Goal: Task Accomplishment & Management: Manage account settings

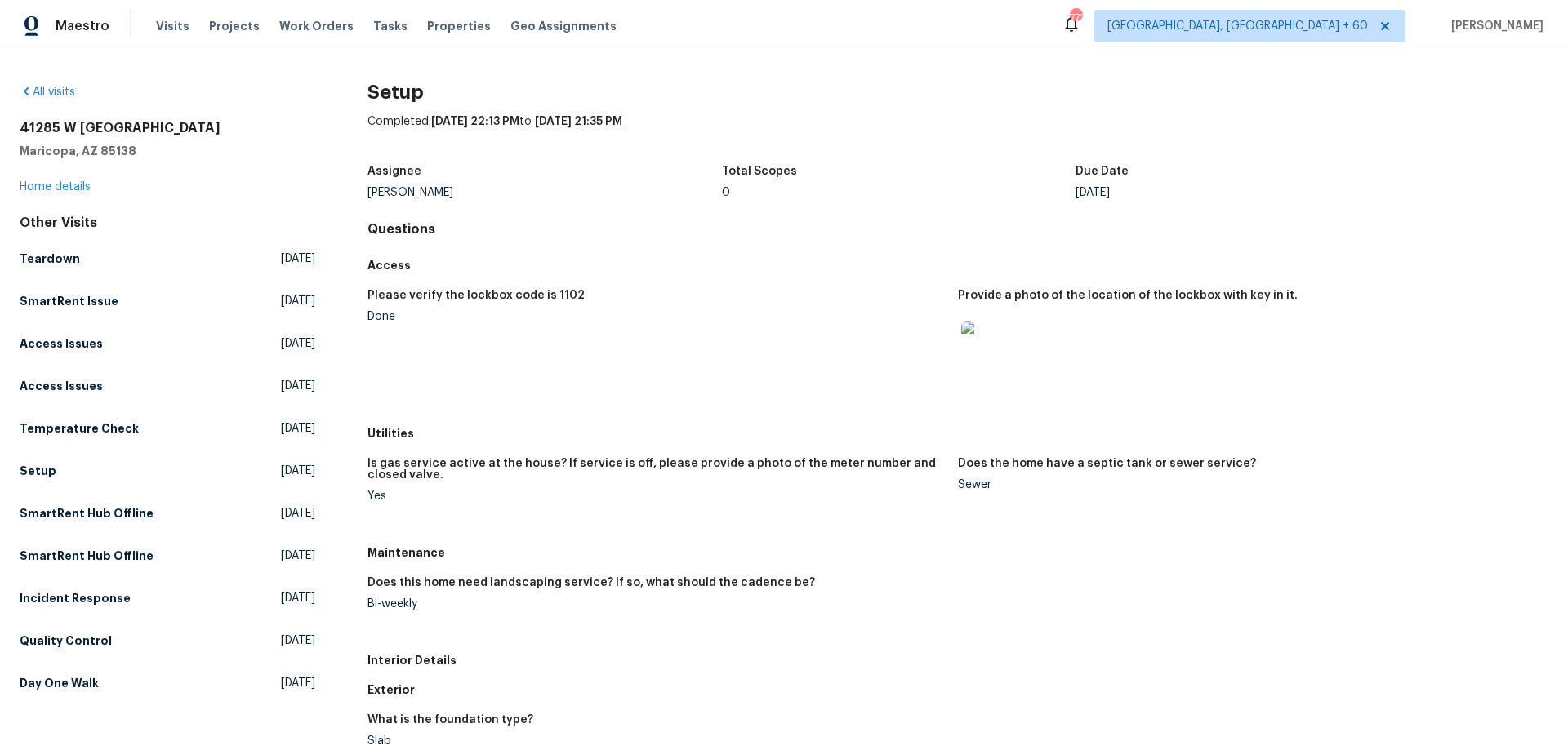
click at [67, 180] on div "[STREET_ADDRESS][PERSON_NAME] Home details" at bounding box center [168, 157] width 296 height 75
click at [168, 33] on span "Visits" at bounding box center [173, 26] width 34 height 16
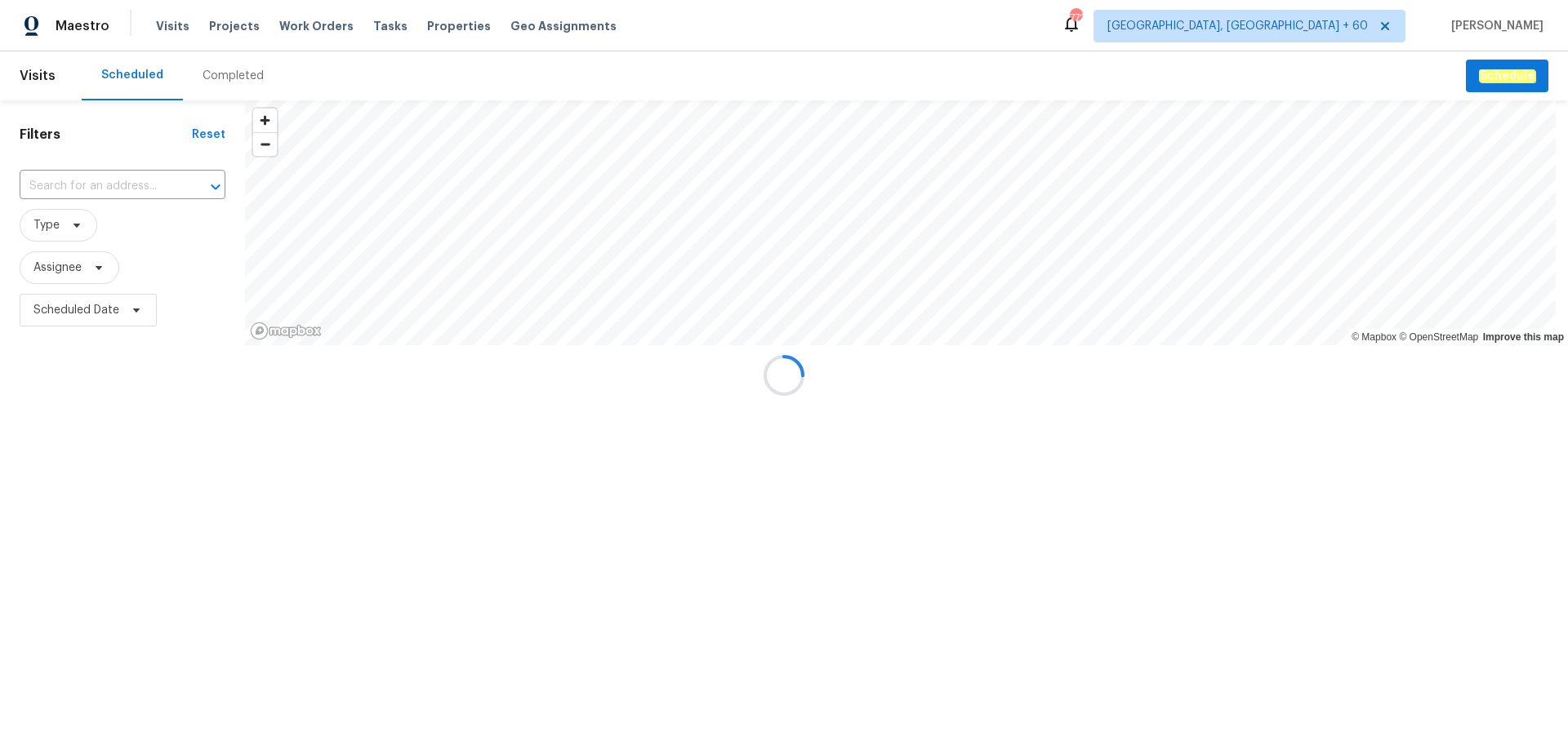
click at [208, 75] on div at bounding box center [784, 375] width 1568 height 750
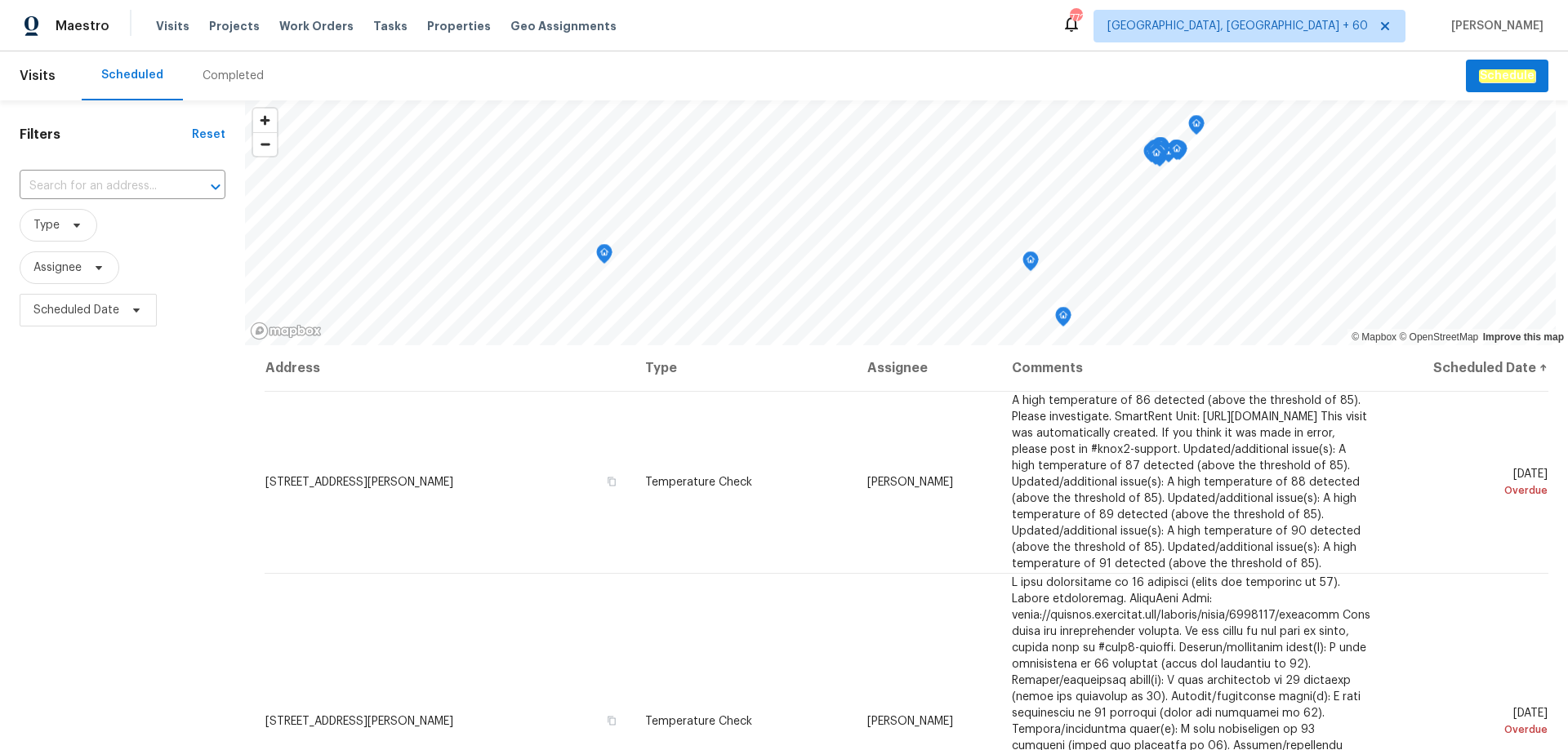
click at [208, 75] on div "Completed" at bounding box center [233, 76] width 62 height 16
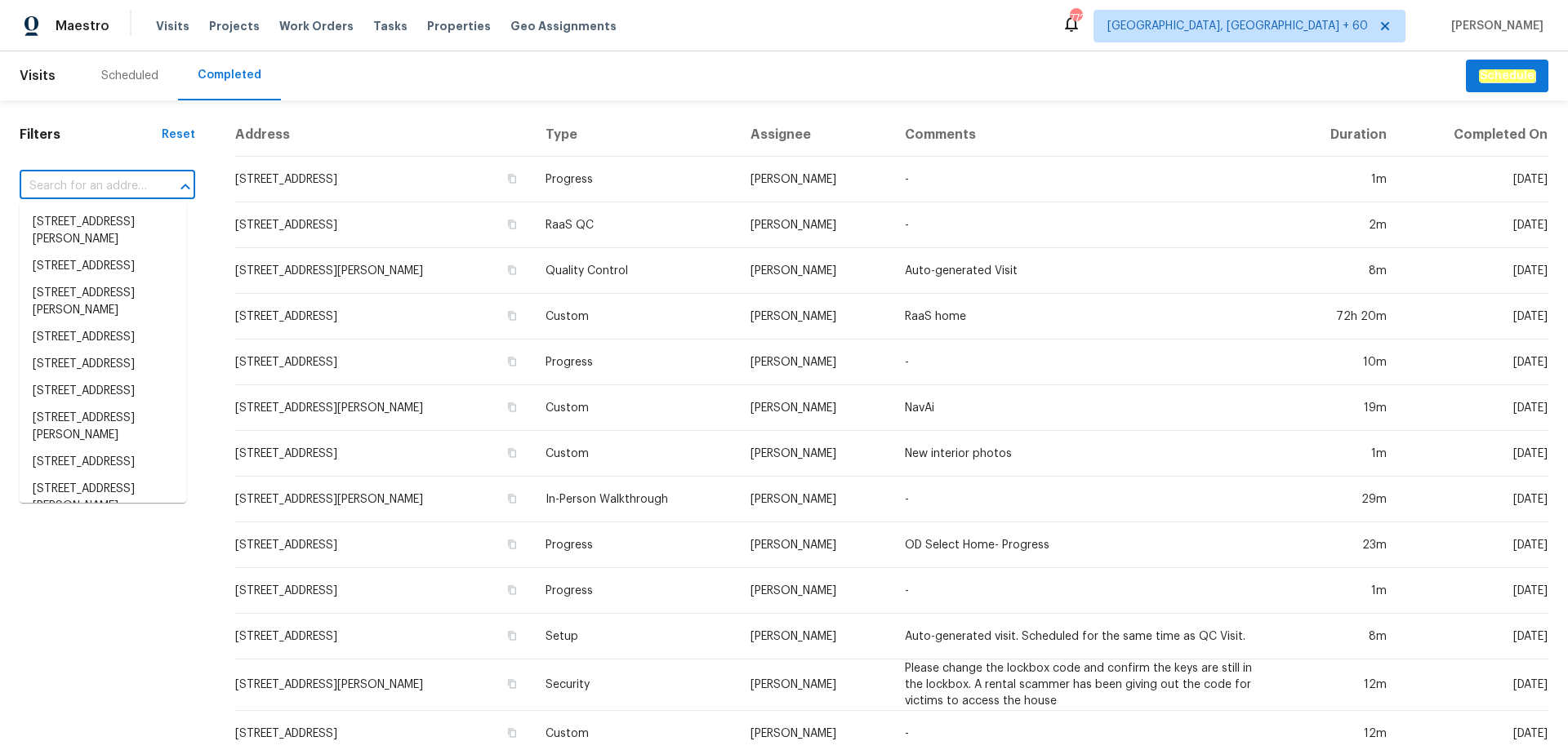
click at [124, 186] on input "text" at bounding box center [85, 186] width 130 height 25
paste input "[STREET_ADDRESS]"
type input "[STREET_ADDRESS]"
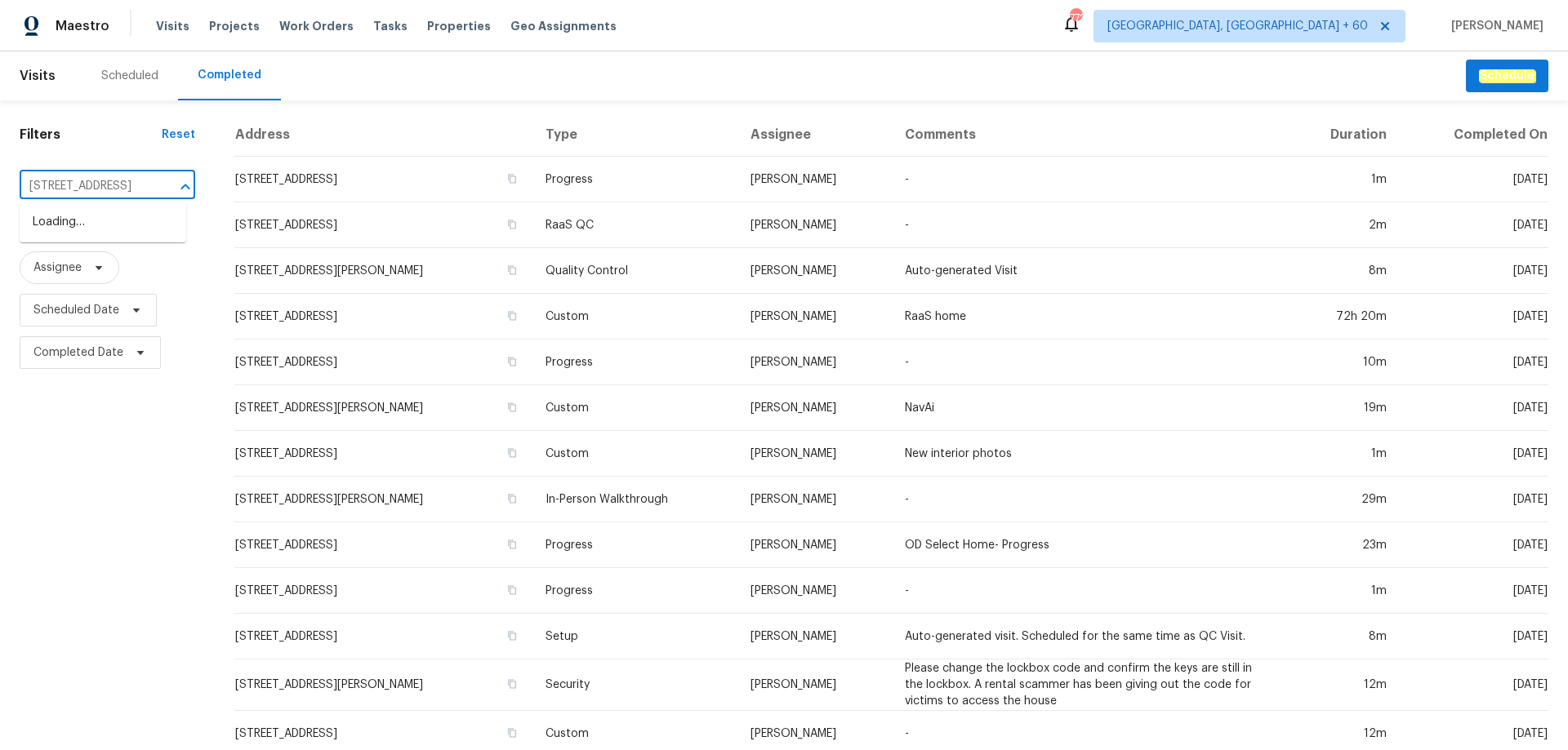
scroll to position [0, 96]
click at [81, 222] on li "[STREET_ADDRESS]" at bounding box center [103, 222] width 167 height 27
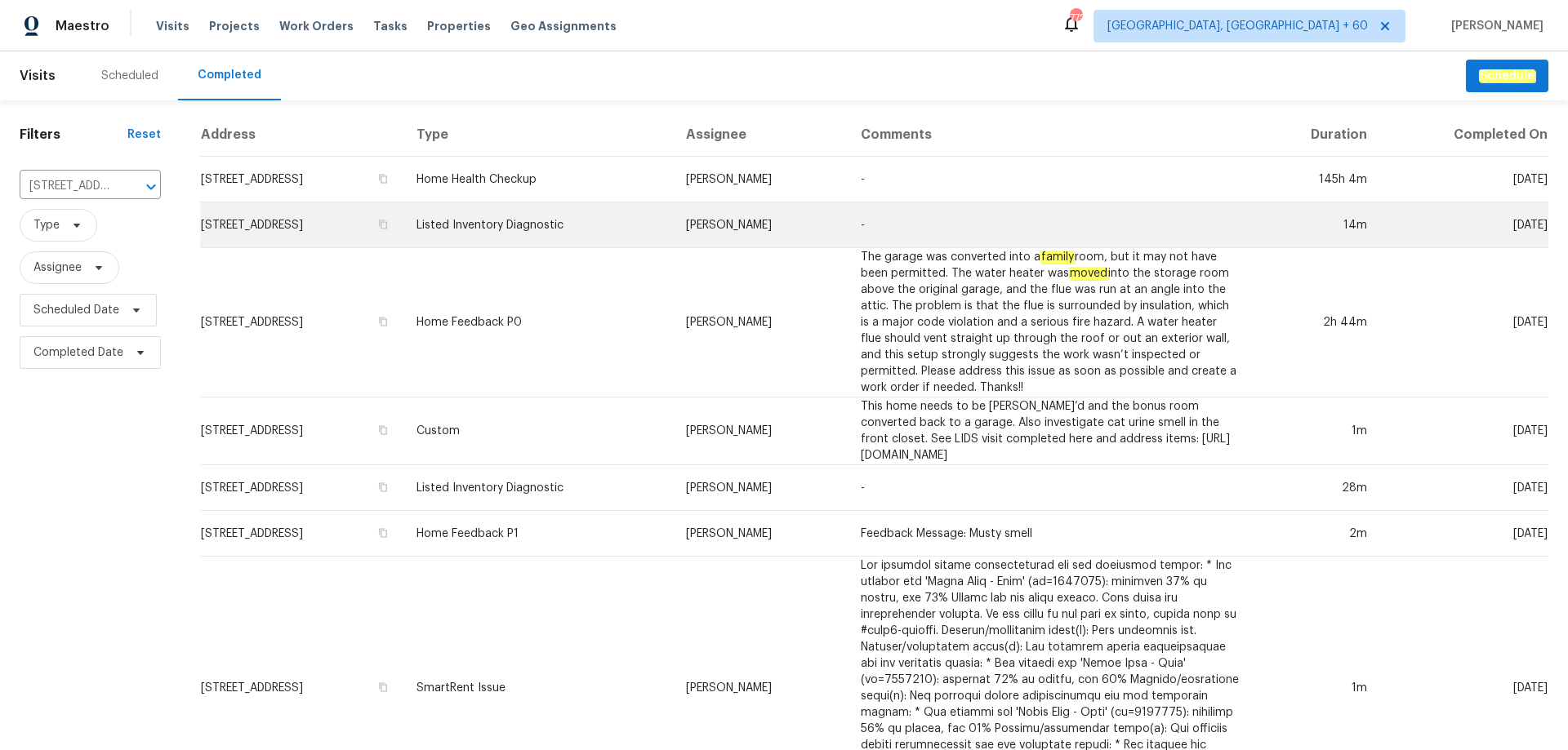
click at [673, 210] on td "Listed Inventory Diagnostic" at bounding box center [538, 225] width 270 height 46
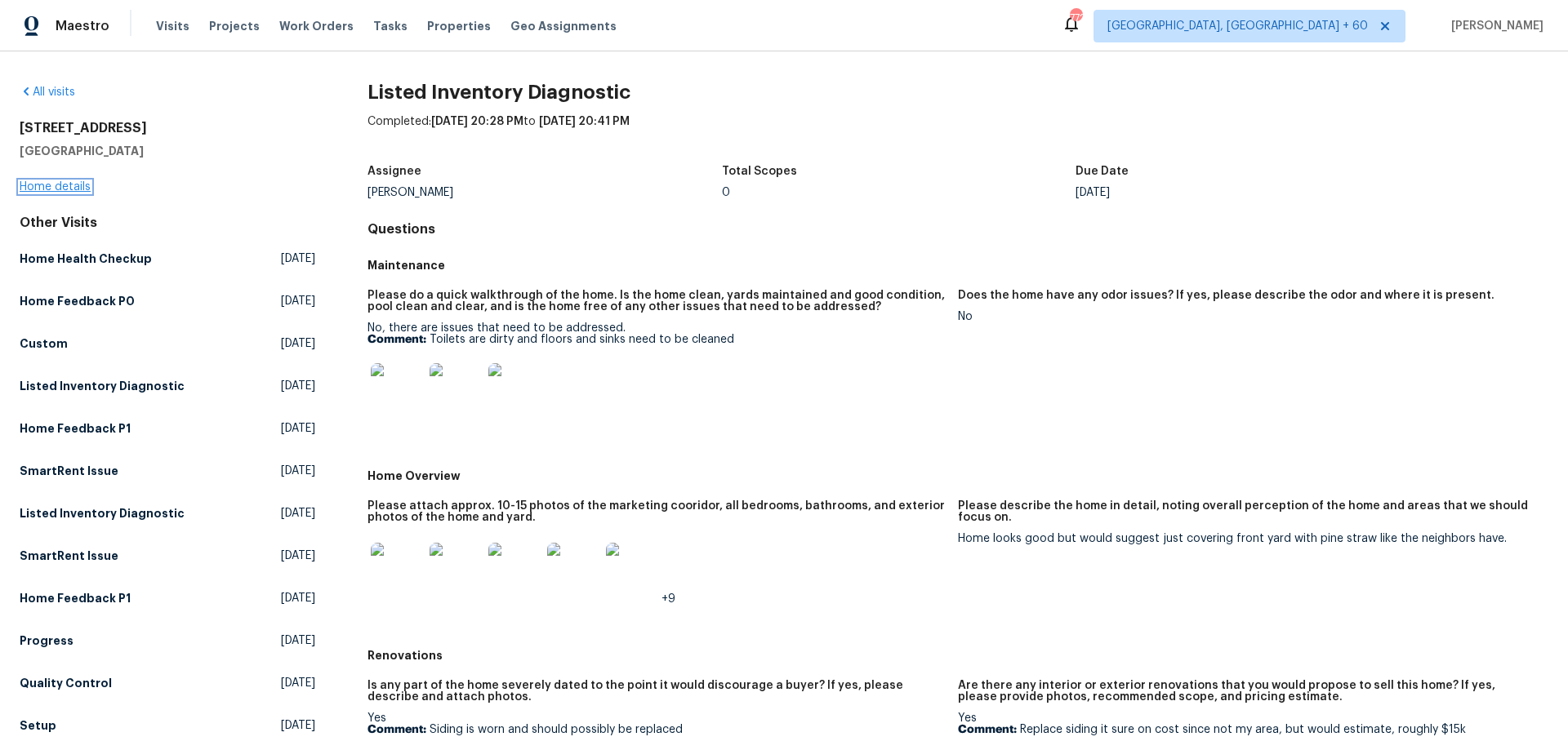
click at [63, 186] on link "Home details" at bounding box center [55, 187] width 71 height 12
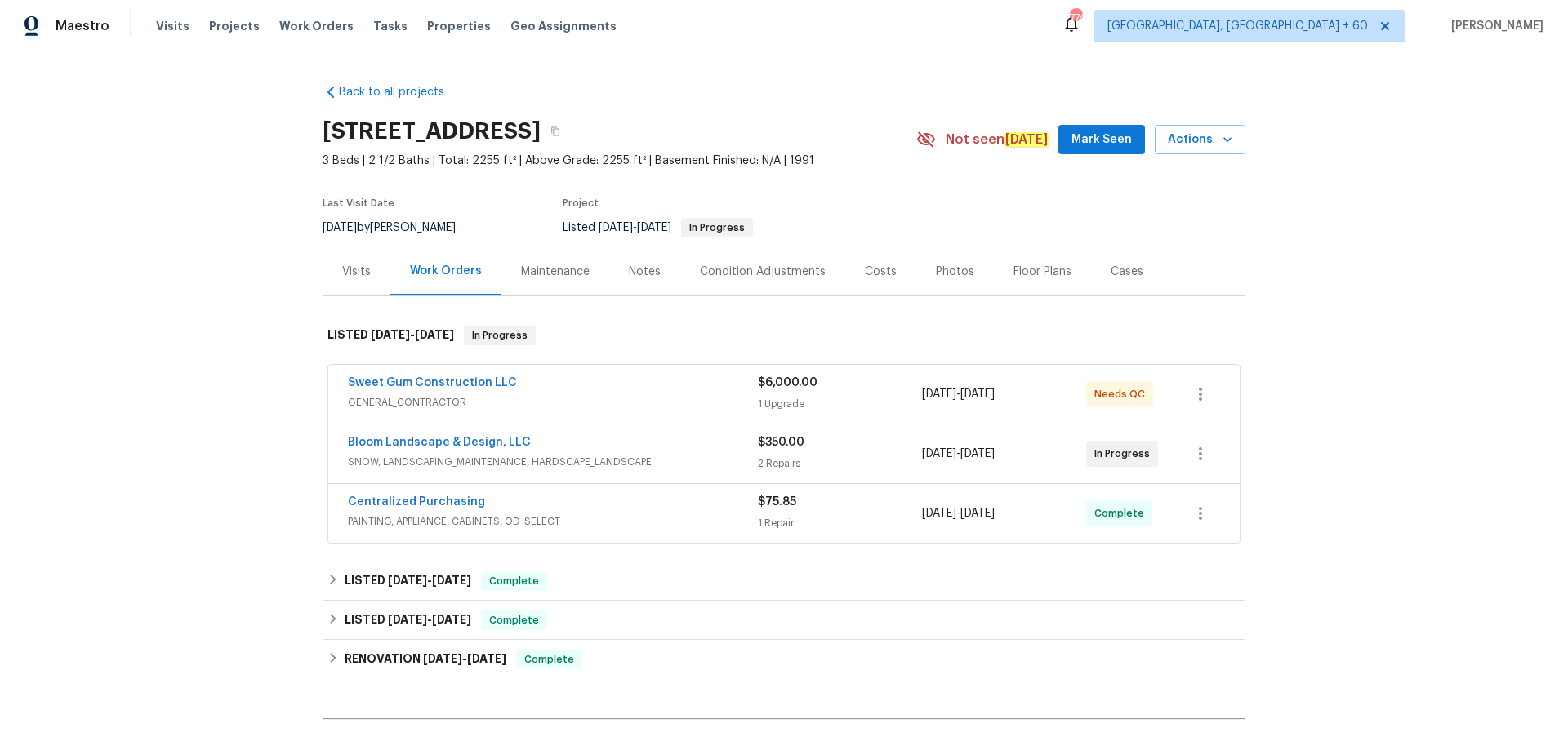
click at [936, 274] on div "Photos" at bounding box center [955, 272] width 39 height 16
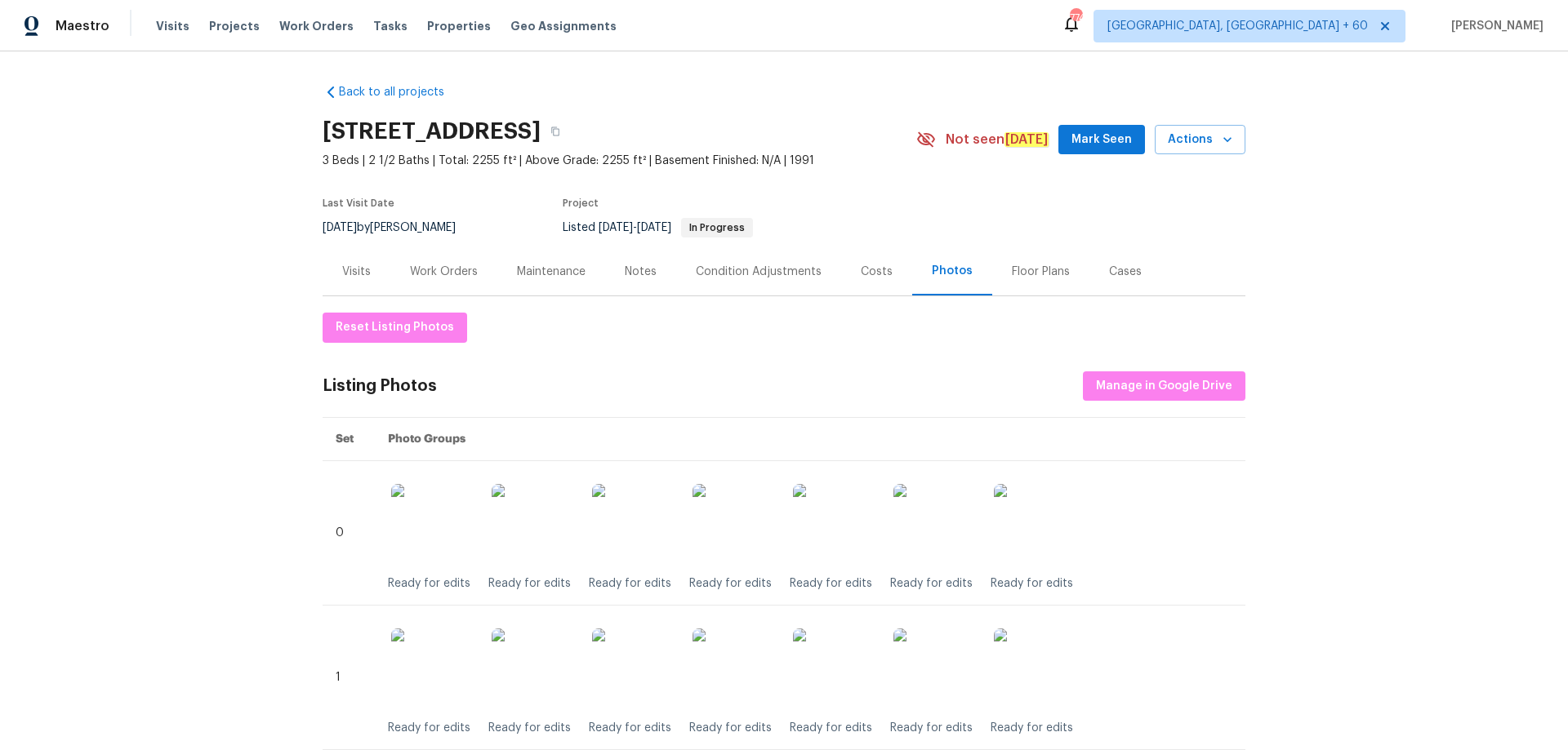
scroll to position [81, 0]
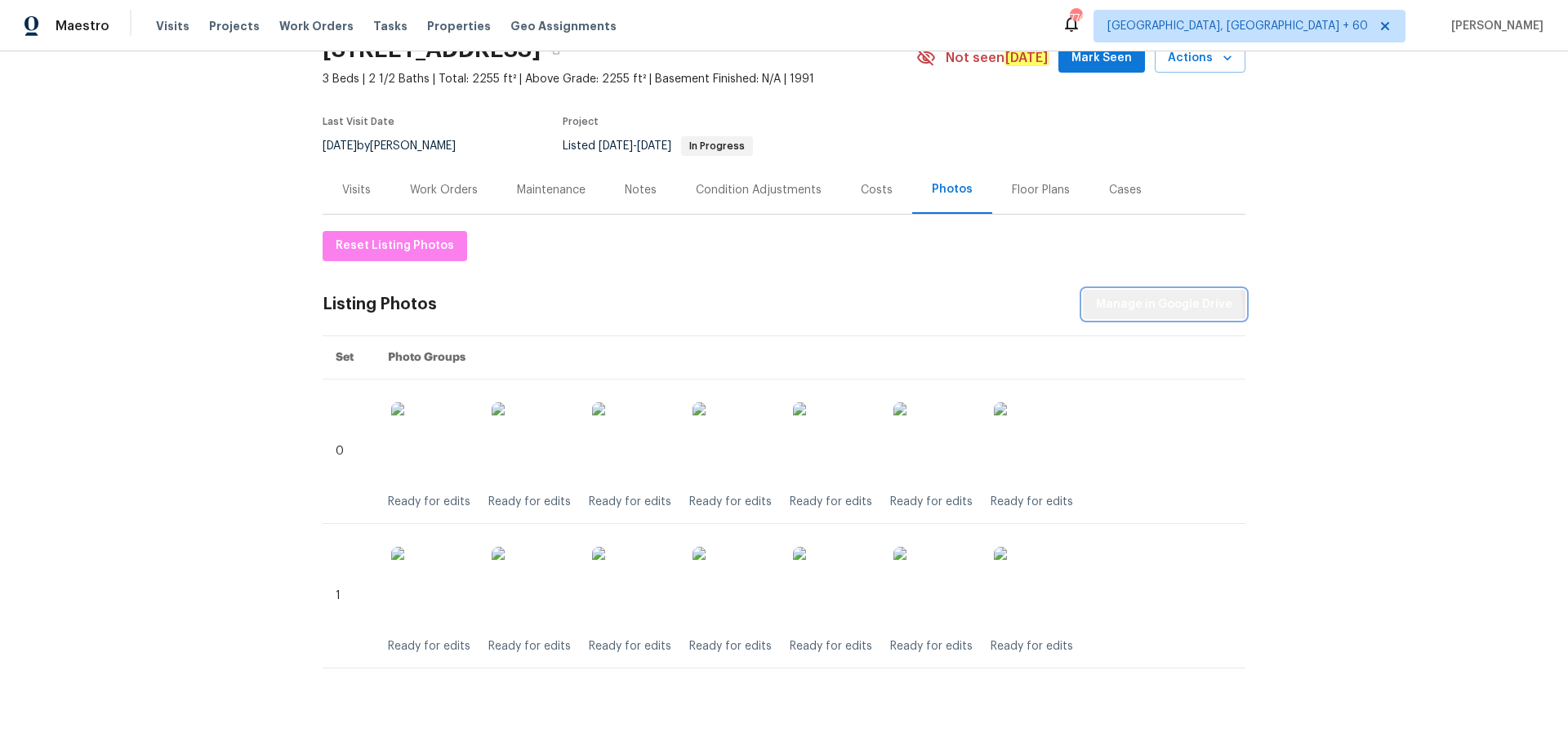
click at [1150, 311] on span "Manage in Google Drive" at bounding box center [1164, 305] width 136 height 21
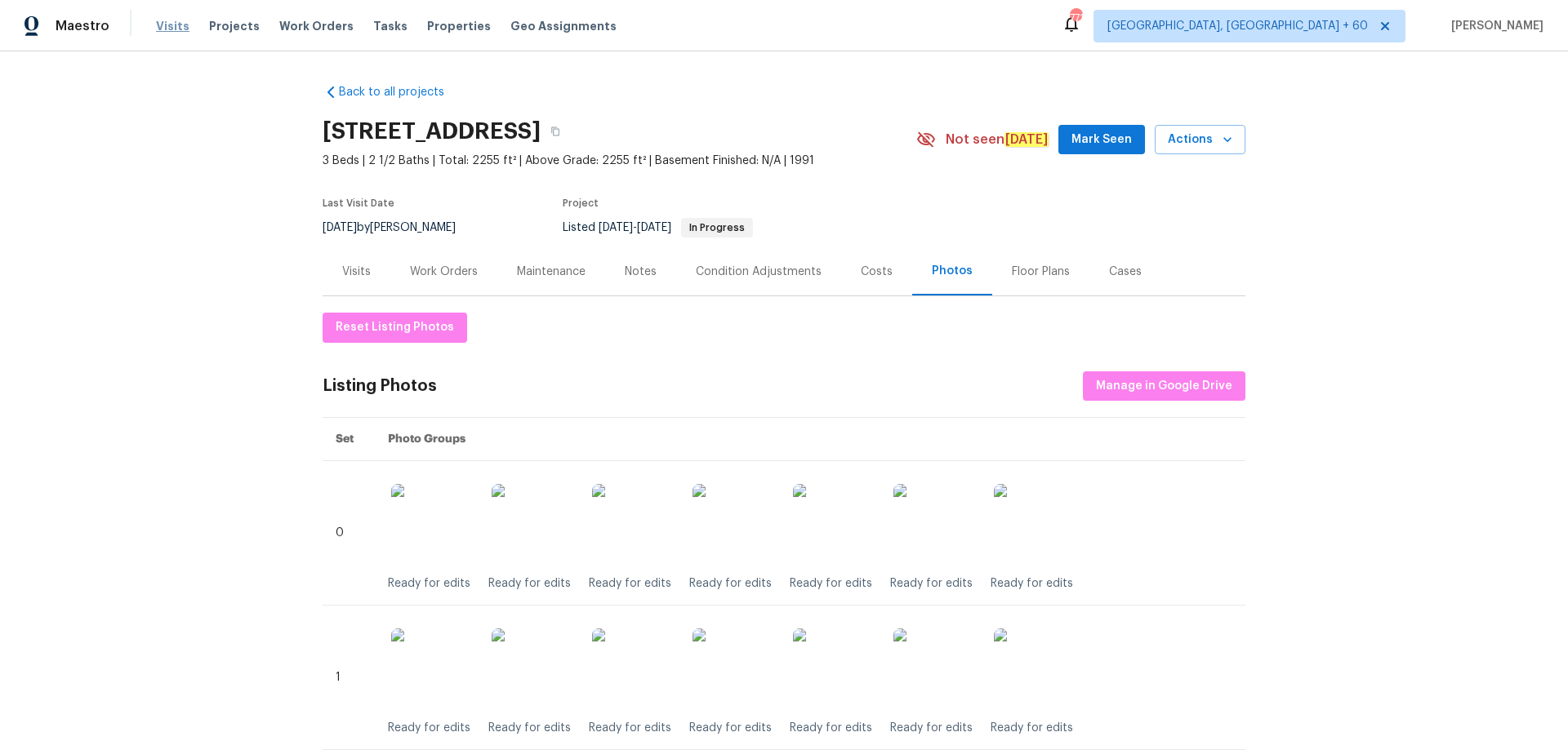
click at [156, 28] on span "Visits" at bounding box center [173, 26] width 34 height 16
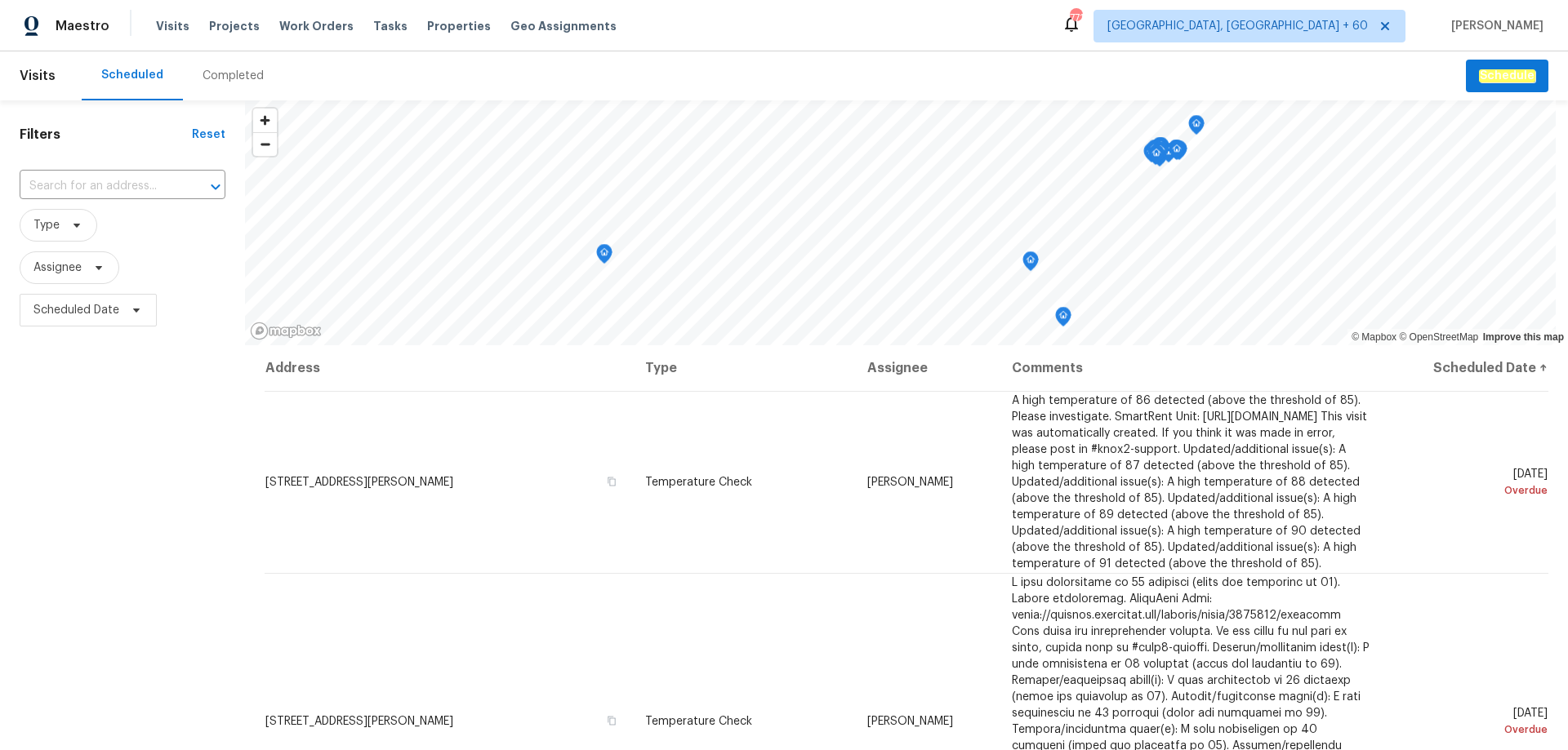
click at [214, 77] on div "Completed" at bounding box center [233, 76] width 62 height 16
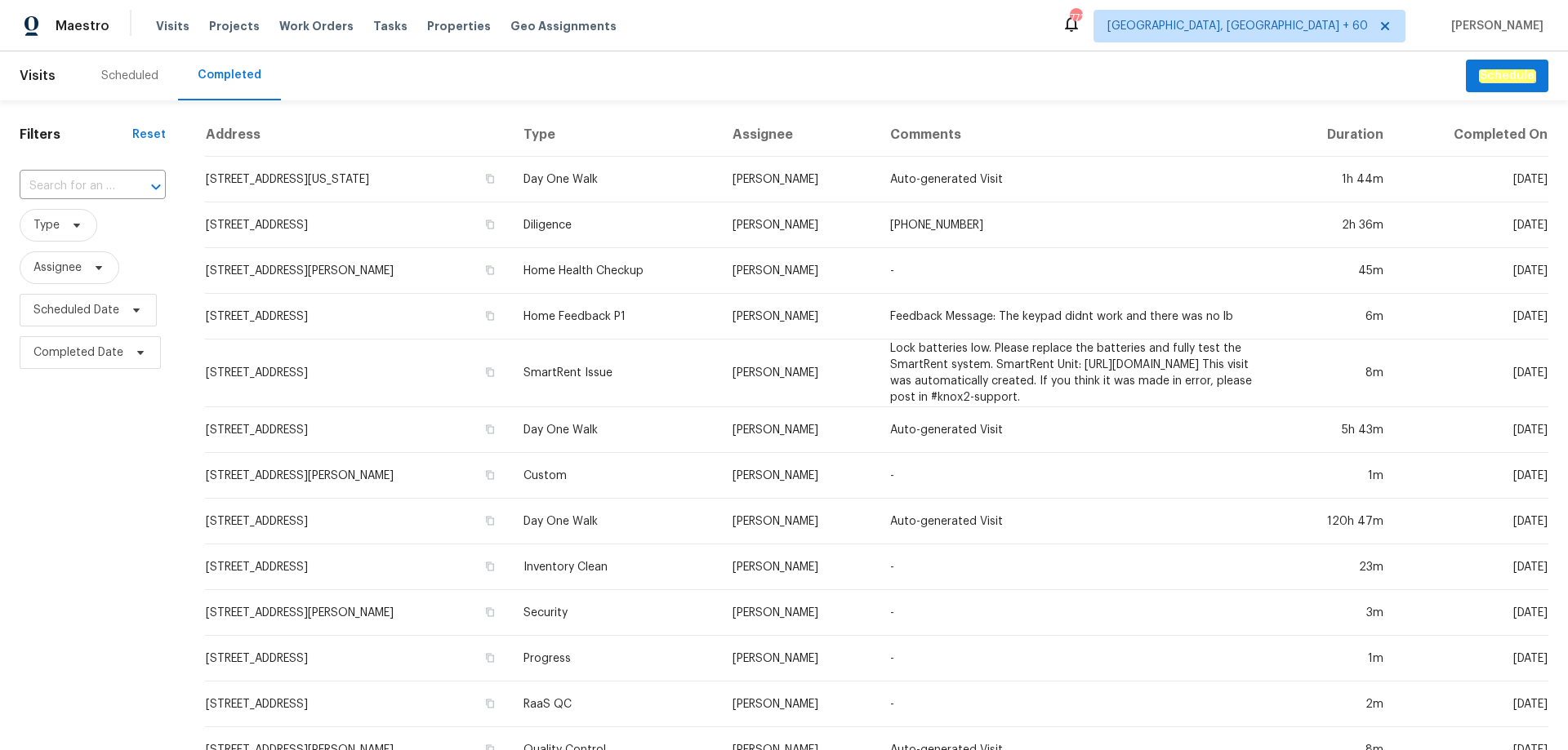
click at [218, 76] on div "Completed" at bounding box center [230, 75] width 64 height 16
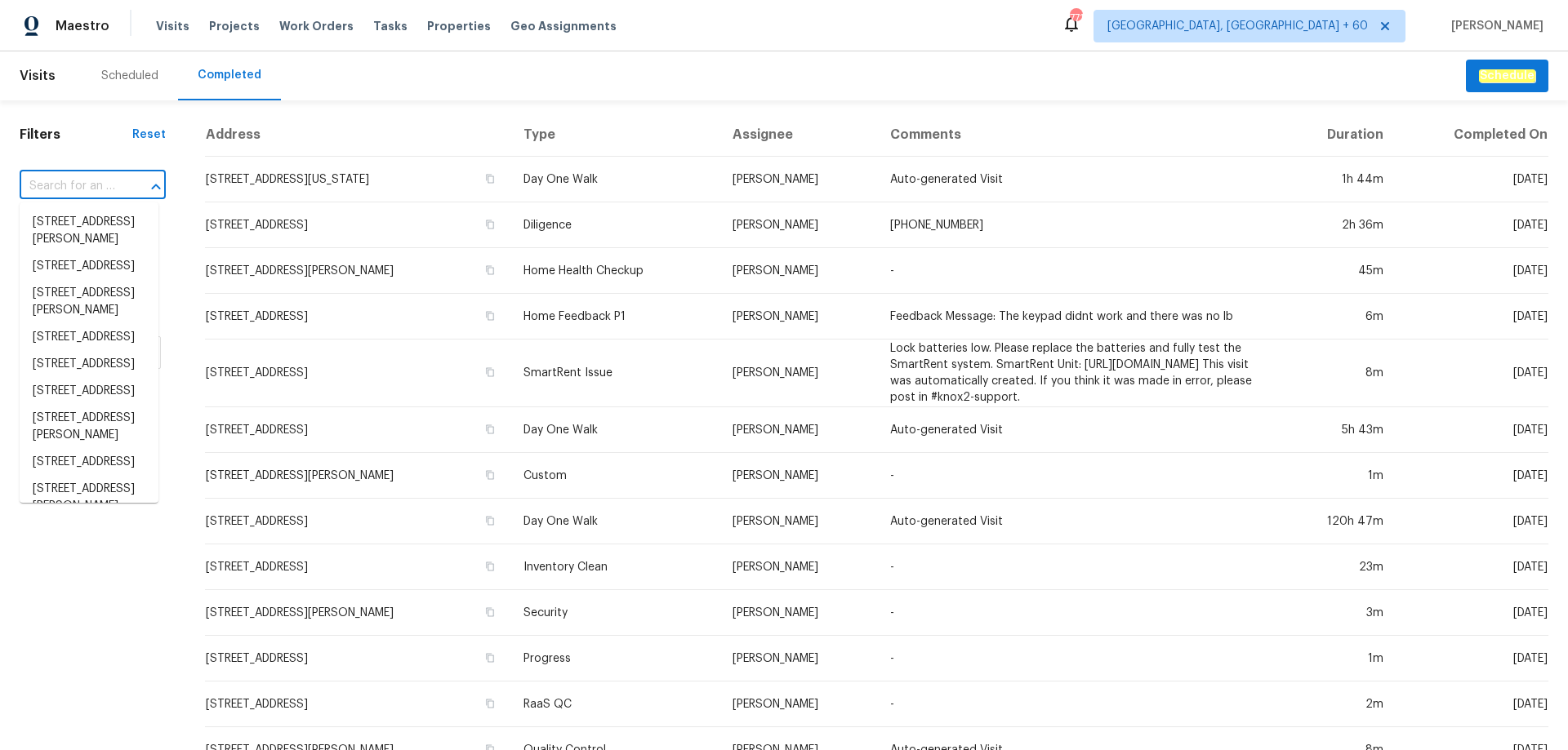
click at [61, 183] on input "text" at bounding box center [70, 186] width 100 height 25
paste input "650 ganyard farm way unit 6 Durham nc"
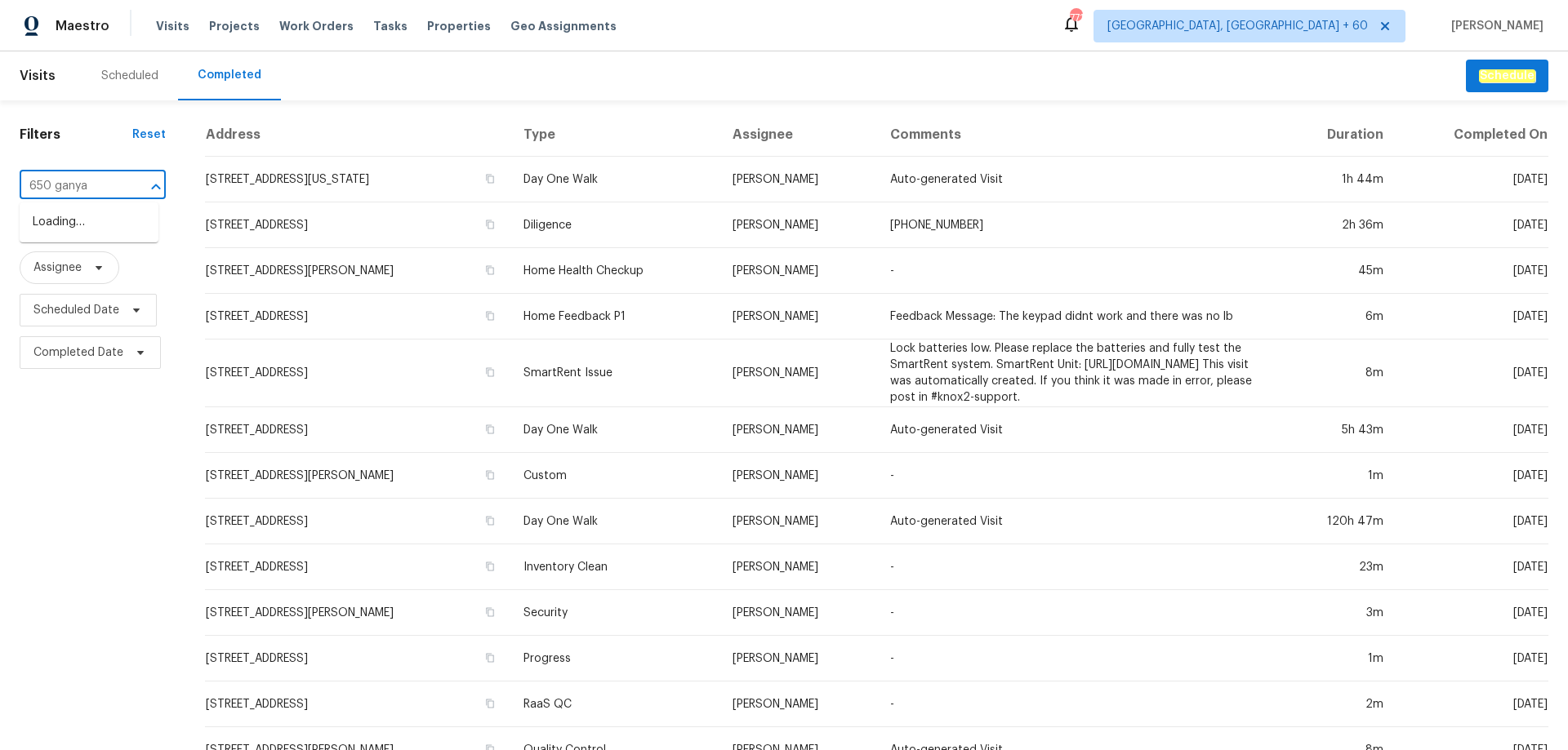
type input "650 gany"
click at [79, 223] on li "[STREET_ADDRESS][PERSON_NAME]" at bounding box center [89, 231] width 139 height 44
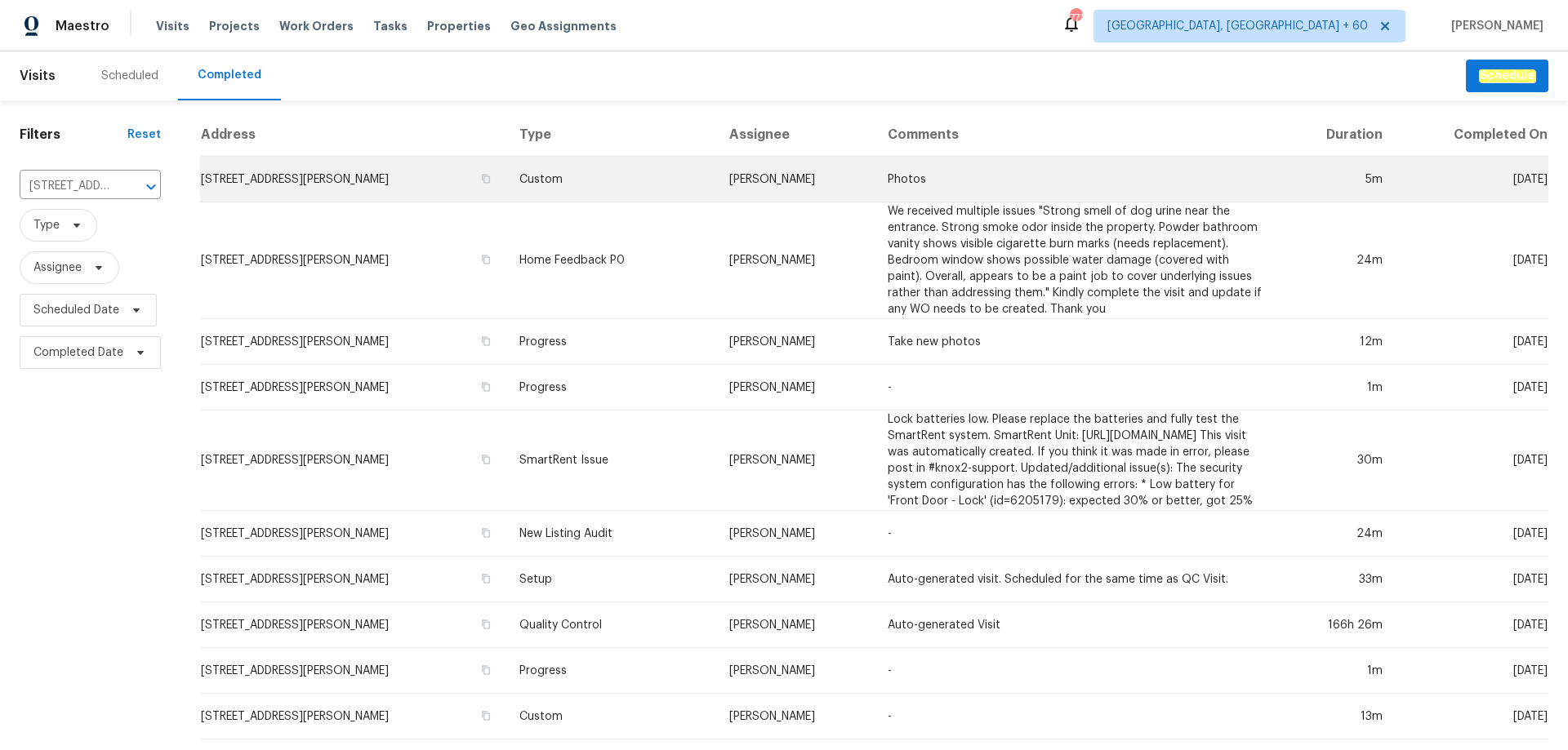
click at [717, 178] on td "Custom" at bounding box center [611, 180] width 210 height 46
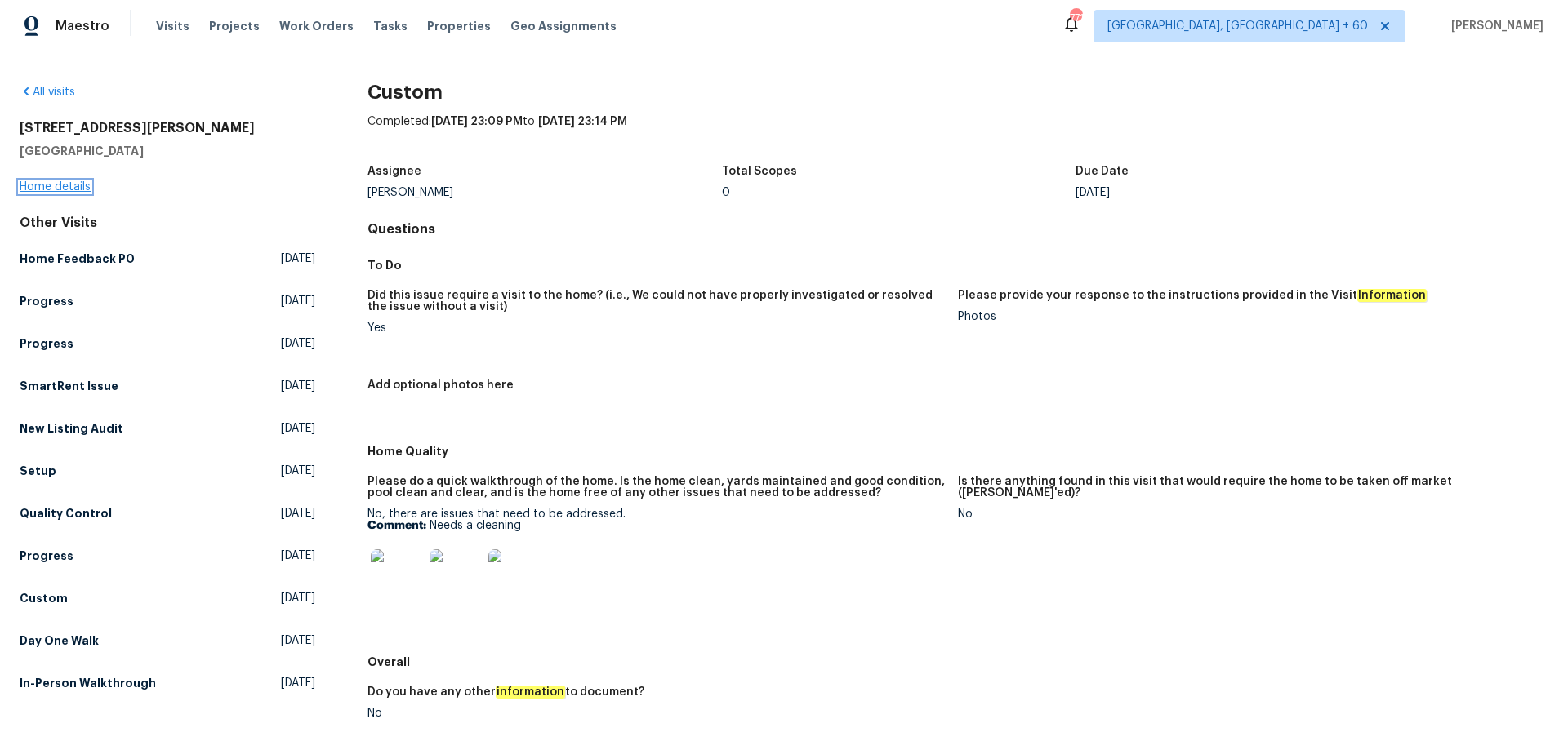
click at [71, 187] on link "Home details" at bounding box center [55, 187] width 71 height 12
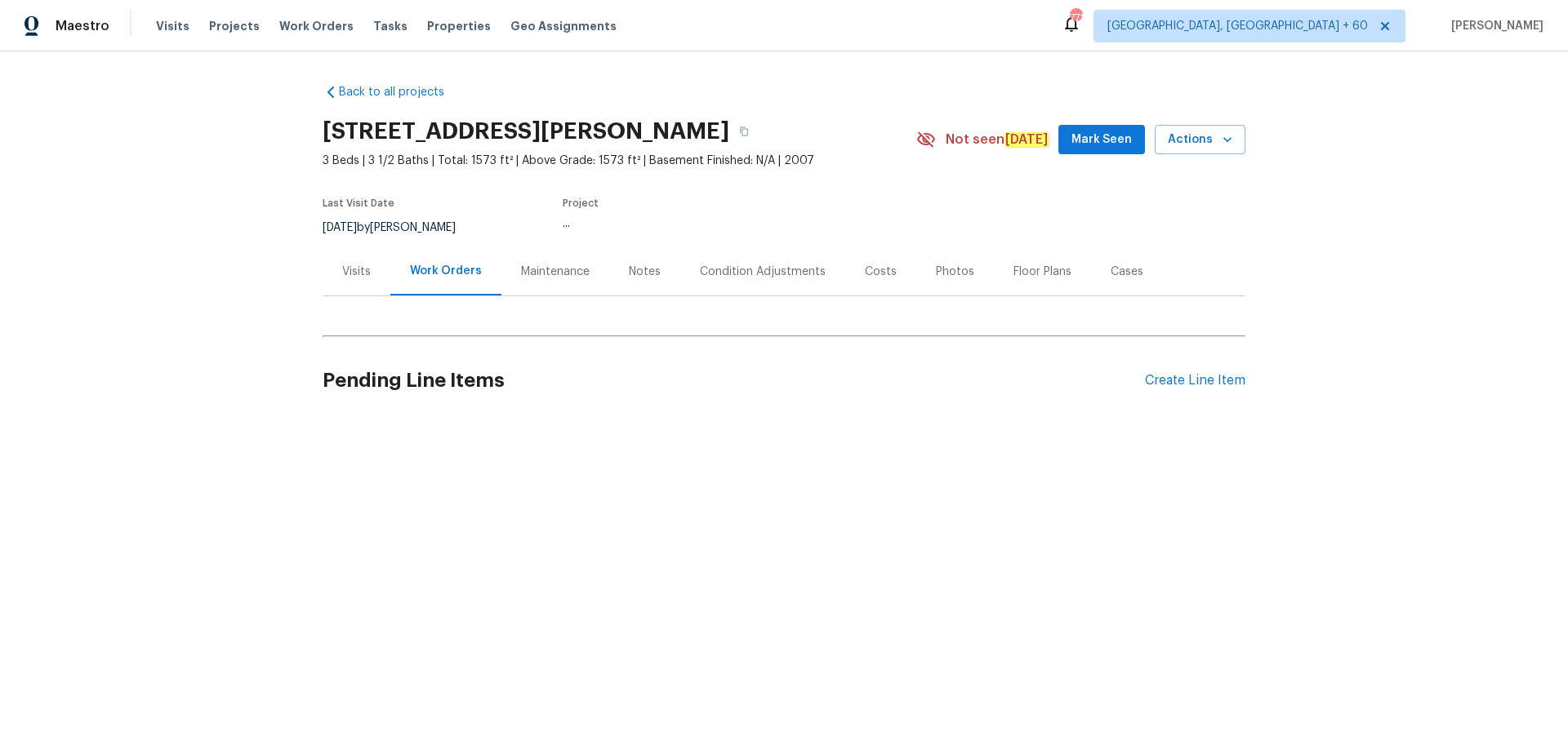
click at [943, 271] on div "Photos" at bounding box center [955, 272] width 39 height 16
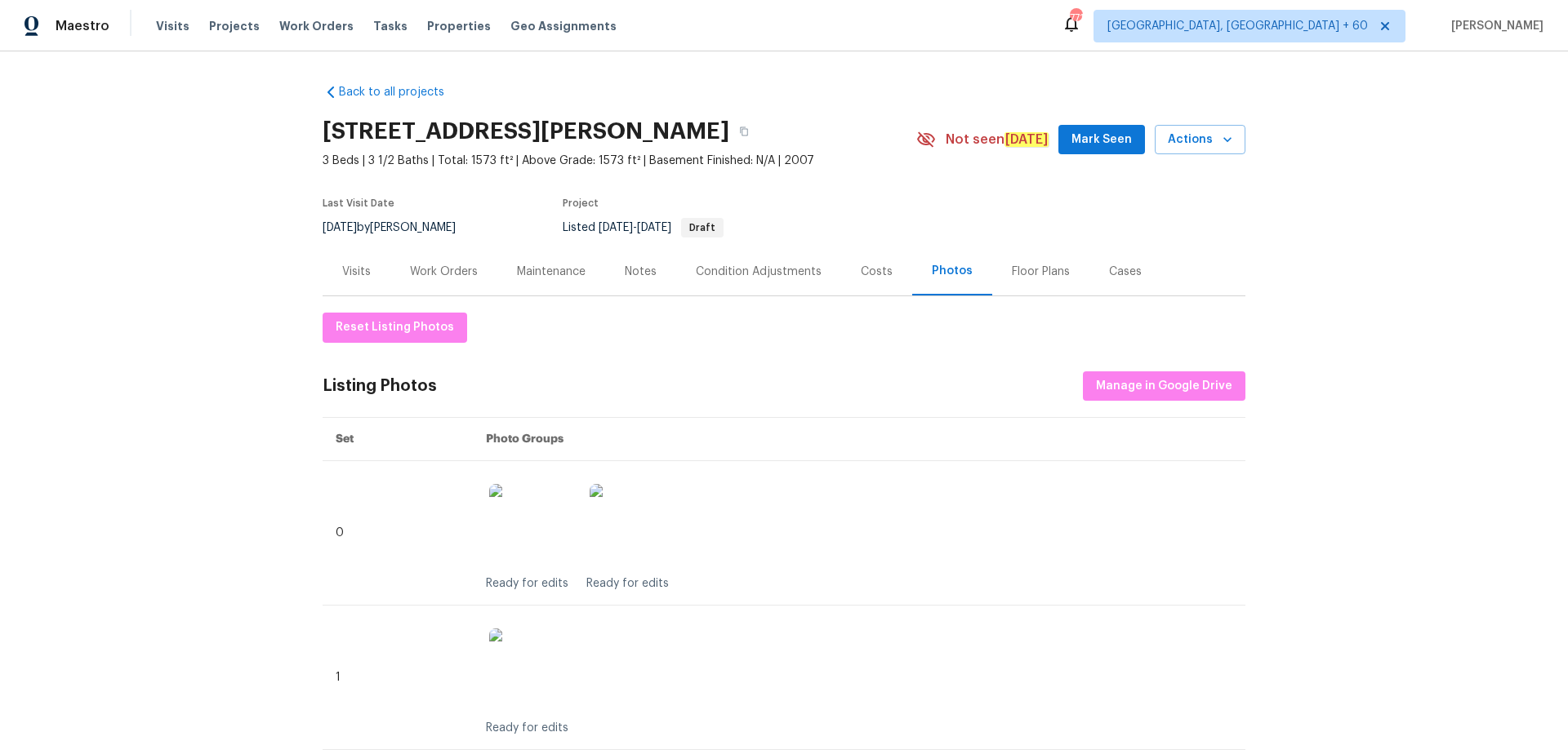
click at [943, 271] on div "Photos" at bounding box center [952, 271] width 41 height 16
click at [1174, 387] on span "Manage in Google Drive" at bounding box center [1164, 386] width 136 height 21
click at [164, 29] on span "Visits" at bounding box center [173, 26] width 34 height 16
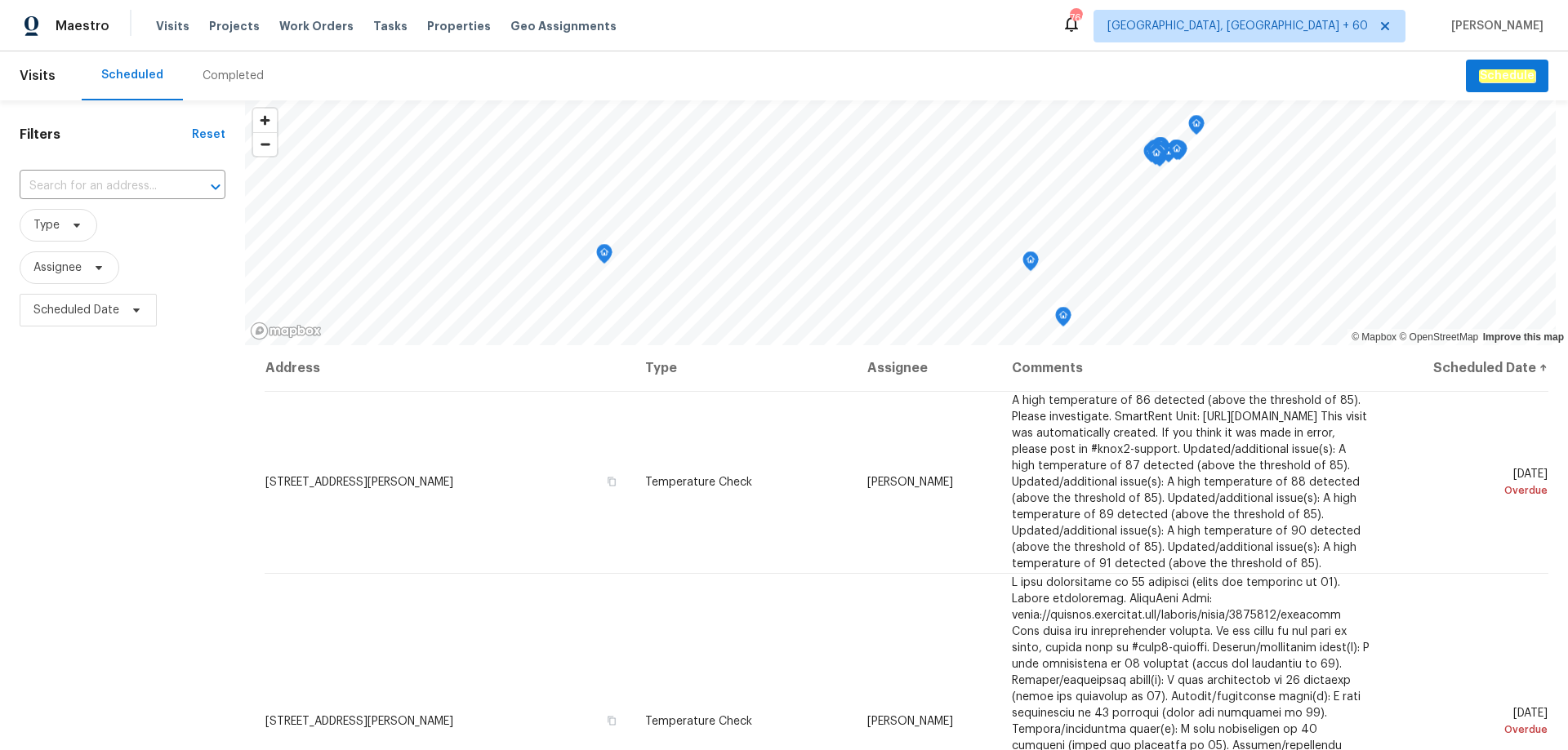
click at [217, 76] on div "Completed" at bounding box center [233, 76] width 62 height 16
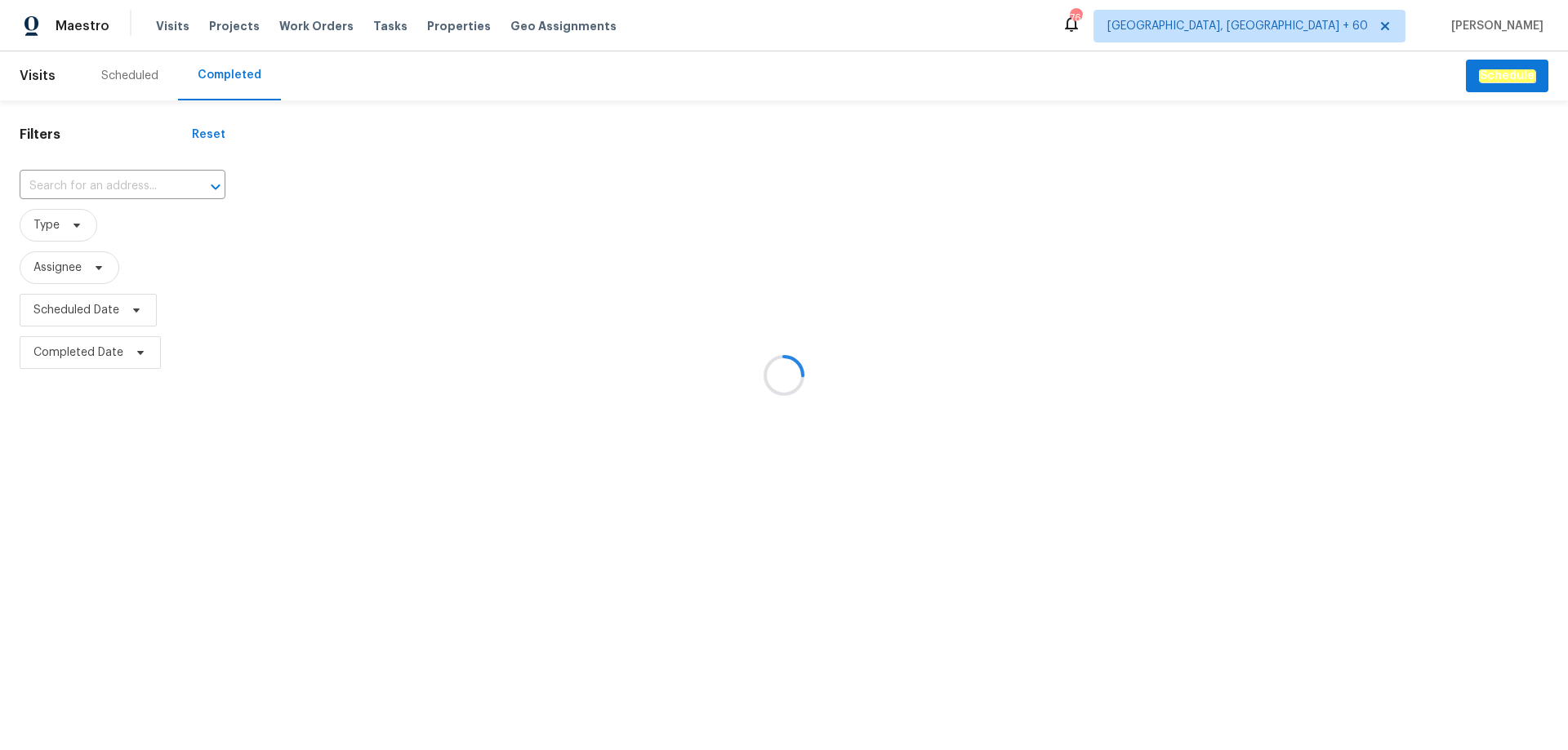
click at [65, 190] on div at bounding box center [784, 375] width 1568 height 750
click at [215, 83] on div at bounding box center [784, 375] width 1568 height 750
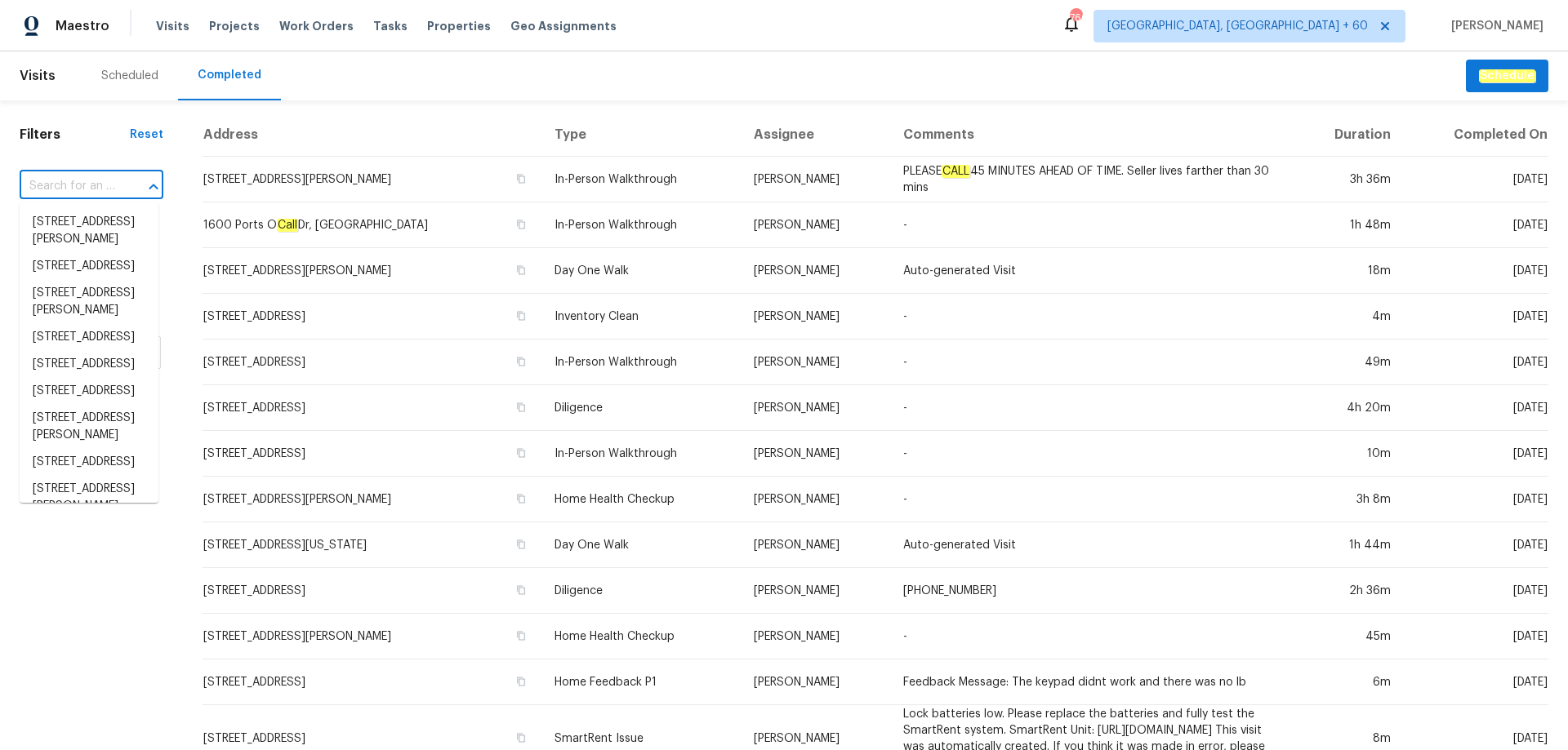
click at [62, 187] on input "text" at bounding box center [68, 186] width 98 height 25
paste input "1618 E Racine Pl, Casa Grande, AZ 85122"
type input "1618 E Racine Pl, Casa Grande, AZ 85122"
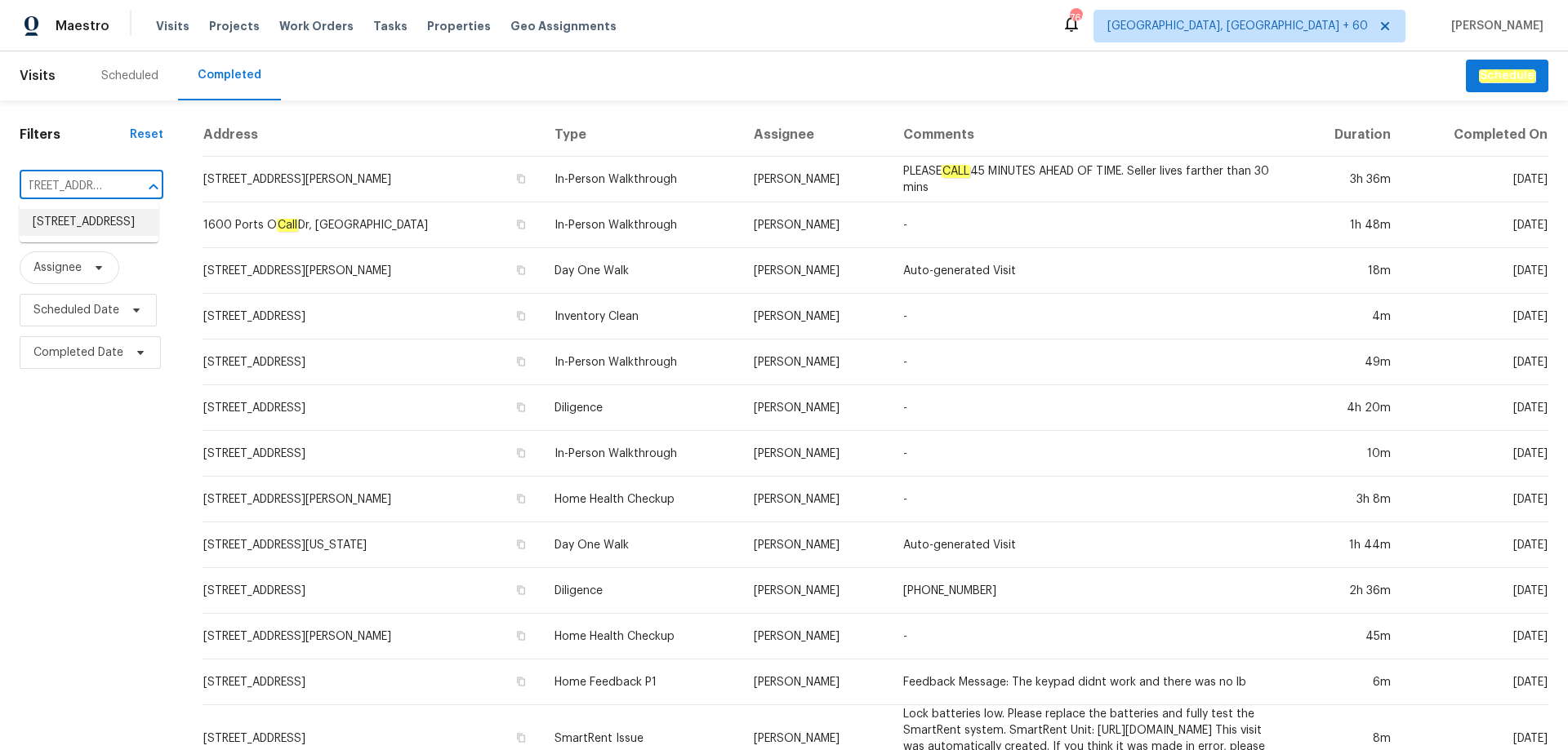
click at [87, 231] on li "1618 E Racine Pl, Casa Grande, AZ 85122" at bounding box center [89, 222] width 139 height 27
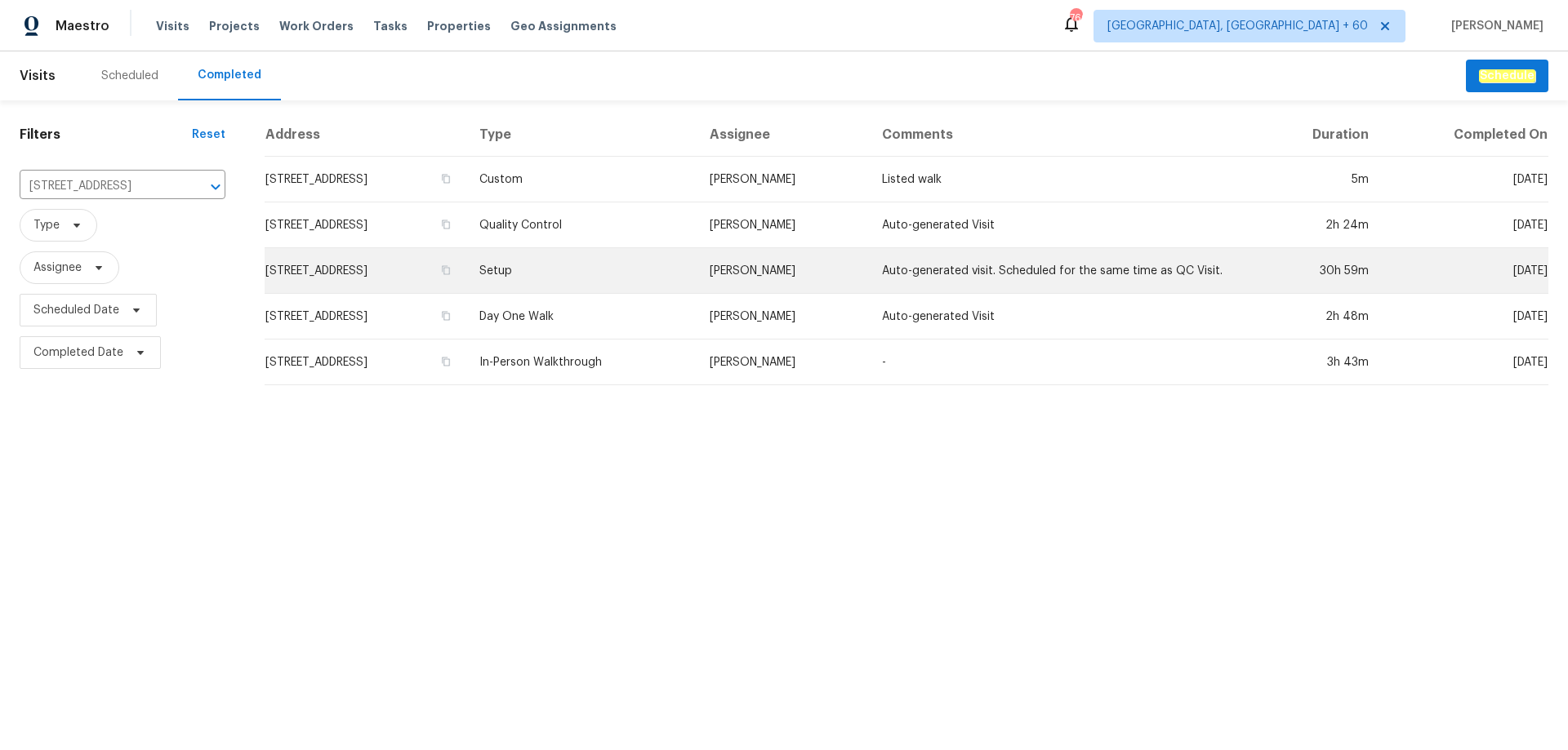
click at [670, 275] on td "Setup" at bounding box center [580, 271] width 229 height 46
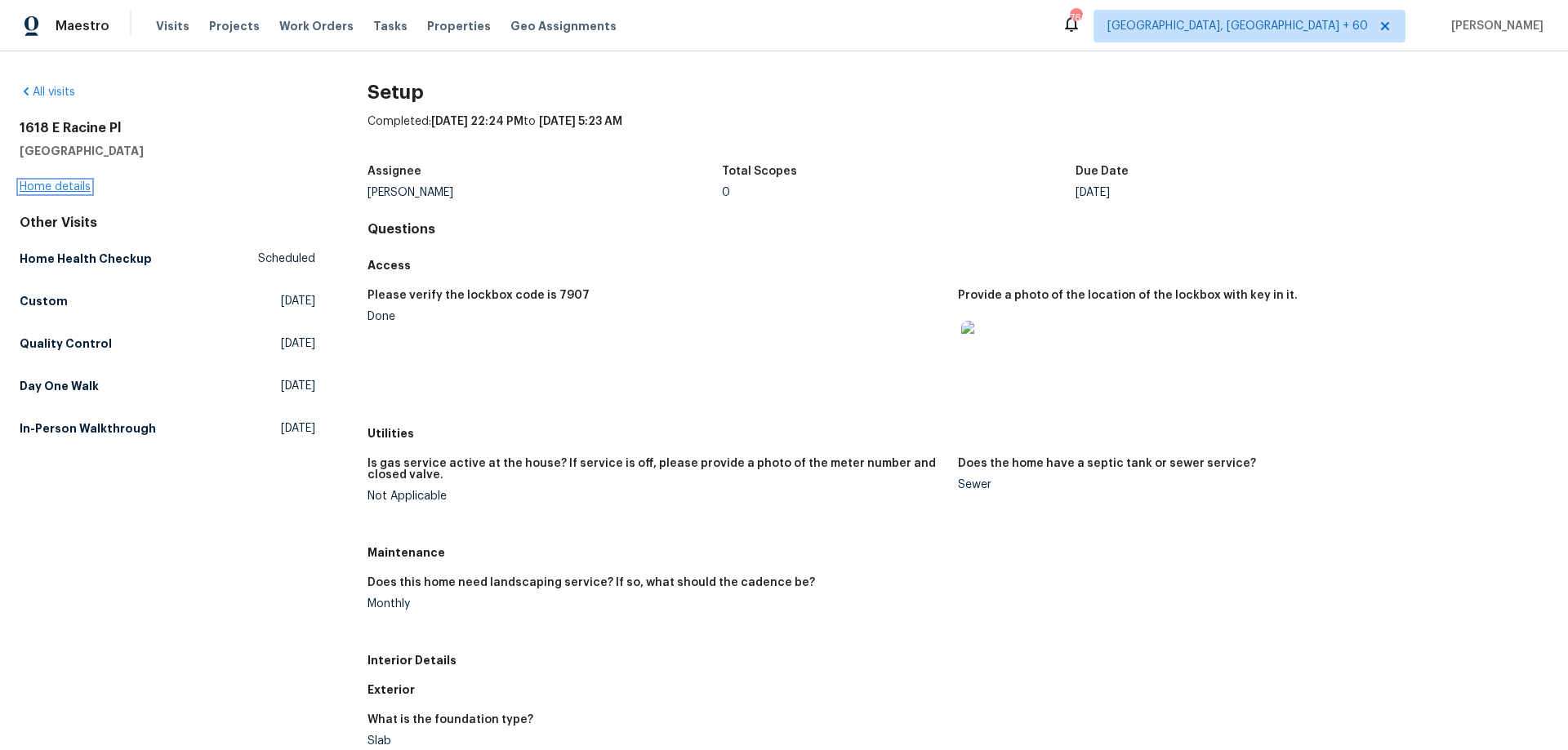
click at [48, 188] on link "Home details" at bounding box center [55, 187] width 71 height 12
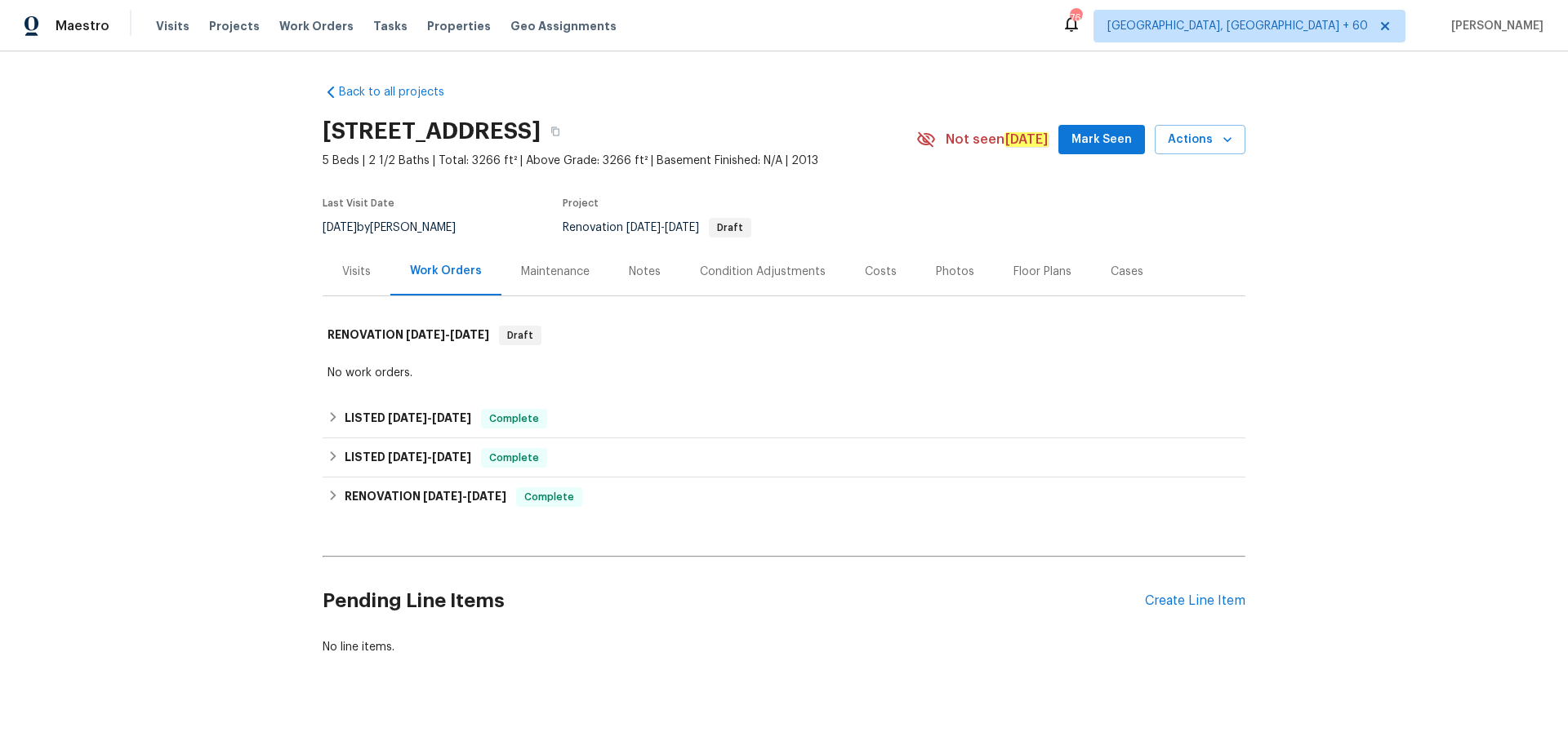
click at [941, 275] on div "Photos" at bounding box center [955, 272] width 39 height 16
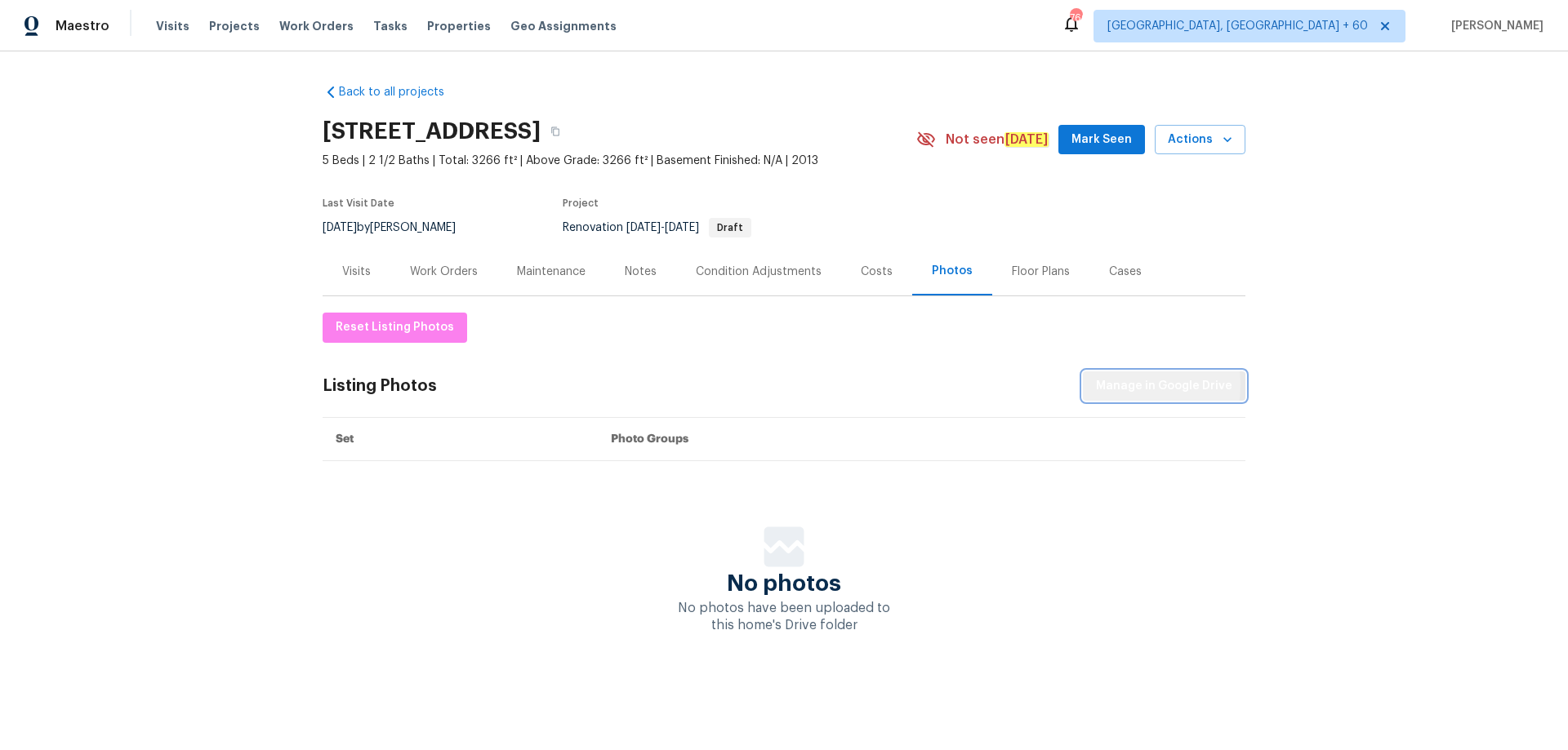
click at [1118, 384] on span "Manage in Google Drive" at bounding box center [1164, 386] width 136 height 21
